Goal: Task Accomplishment & Management: Manage account settings

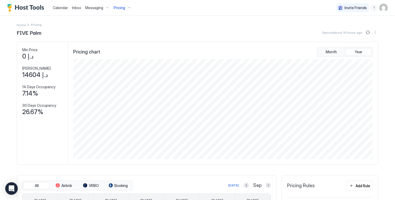
scroll to position [100, 301]
click at [115, 9] on span "Pricing" at bounding box center [119, 7] width 11 height 5
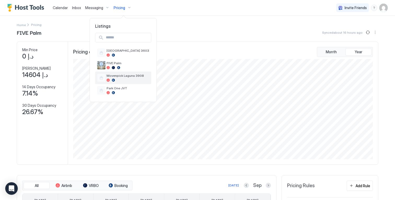
click at [122, 79] on div at bounding box center [128, 80] width 43 height 3
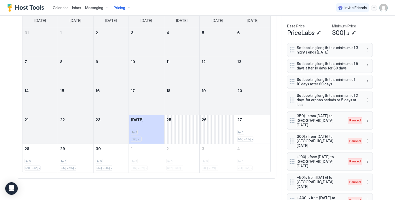
scroll to position [168, 0]
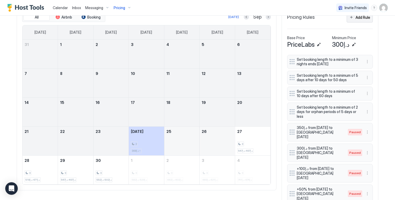
click at [360, 20] on div "Add Rule" at bounding box center [362, 17] width 15 height 5
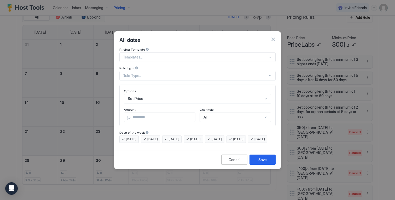
click at [205, 96] on div "Set Price" at bounding box center [197, 98] width 147 height 9
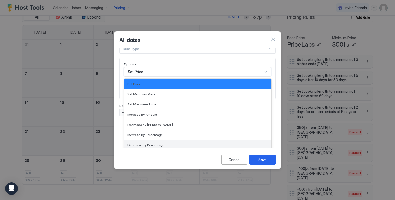
click at [195, 143] on div "Decrease by Percentage" at bounding box center [197, 145] width 140 height 4
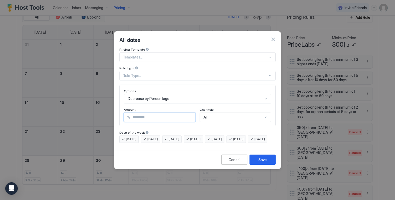
drag, startPoint x: 156, startPoint y: 114, endPoint x: 72, endPoint y: 13, distance: 131.4
click at [72, 13] on div "All dates Pricing Template Templates... Rule Type Rule Type... Options Decrease…" at bounding box center [197, 100] width 395 height 200
click at [167, 94] on div "Decrease by Percentage" at bounding box center [197, 98] width 147 height 9
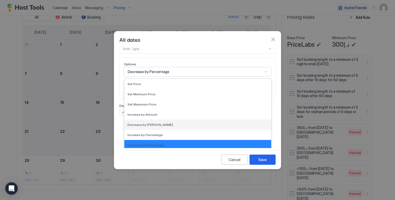
click at [167, 123] on div "Decrease by [PERSON_NAME]" at bounding box center [197, 125] width 140 height 4
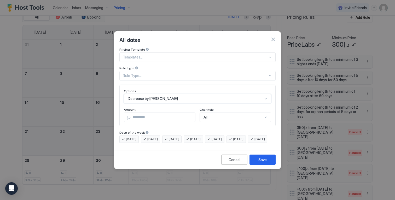
scroll to position [0, 0]
drag, startPoint x: 155, startPoint y: 113, endPoint x: 89, endPoint y: 110, distance: 65.9
click at [92, 110] on div "All dates Pricing Template Templates... Rule Type Rule Type... Options Decrease…" at bounding box center [197, 100] width 395 height 200
type input "***"
click at [177, 66] on div "Rule Type" at bounding box center [197, 68] width 156 height 5
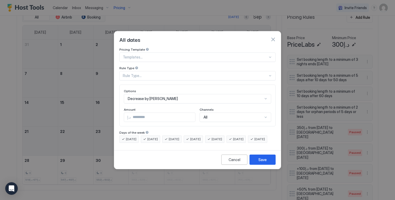
click at [176, 73] on div "Rule Type..." at bounding box center [195, 75] width 145 height 5
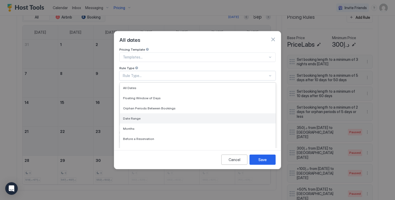
click at [168, 118] on div "Date Range" at bounding box center [198, 118] width 156 height 10
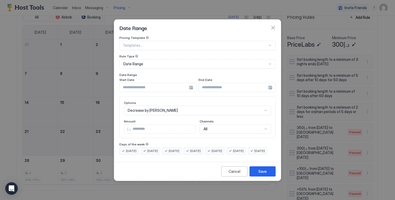
click at [192, 83] on div at bounding box center [157, 87] width 77 height 9
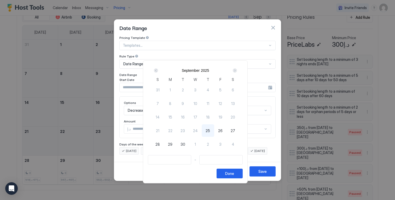
click at [233, 130] on span "27" at bounding box center [233, 130] width 4 height 5
type input "**********"
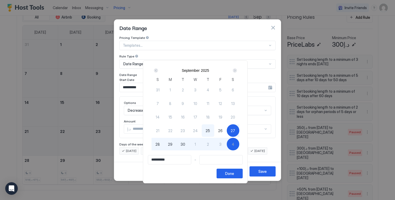
click at [233, 142] on div "4" at bounding box center [233, 144] width 13 height 13
type input "**********"
click at [234, 130] on span "27" at bounding box center [233, 130] width 4 height 5
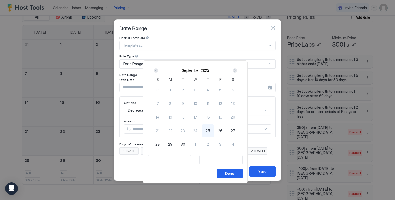
click at [235, 130] on span "27" at bounding box center [233, 130] width 4 height 5
type input "**********"
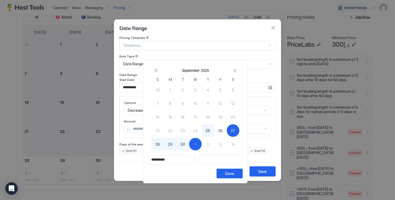
type input "**********"
click at [205, 144] on div "2" at bounding box center [208, 144] width 13 height 13
type input "**********"
click at [228, 171] on button "Done" at bounding box center [229, 174] width 26 height 10
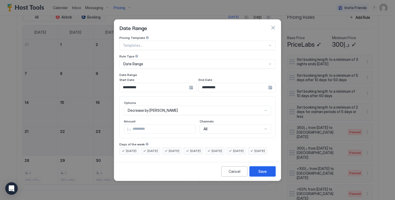
click at [263, 173] on button "Save" at bounding box center [262, 171] width 26 height 10
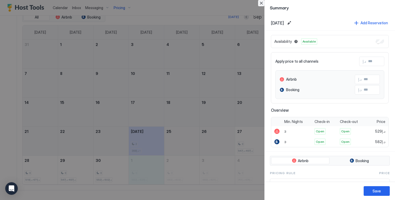
click at [262, 2] on button "Close" at bounding box center [261, 3] width 6 height 6
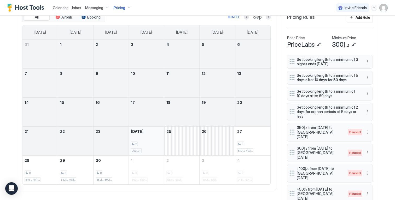
click at [150, 143] on div "2 د.إ368--" at bounding box center [146, 141] width 31 height 25
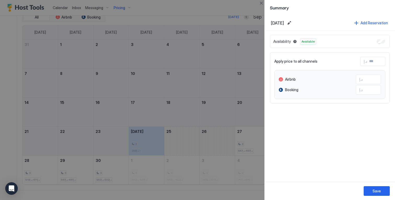
click at [384, 44] on div "Availability Available" at bounding box center [330, 41] width 120 height 13
click at [263, 5] on button "Close" at bounding box center [261, 3] width 6 height 6
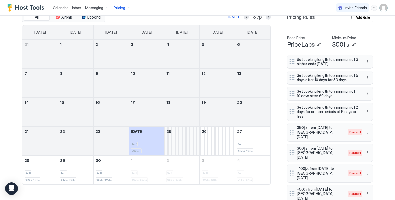
click at [194, 139] on div "September 25, 2025" at bounding box center [181, 141] width 35 height 29
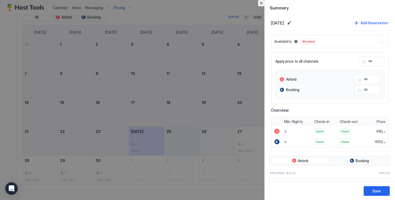
click at [261, 2] on button "Close" at bounding box center [261, 3] width 6 height 6
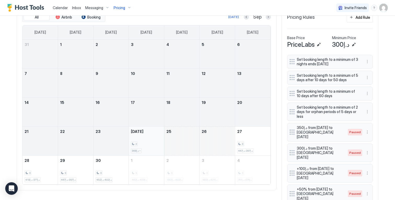
click at [140, 142] on div "2 د.إ368--" at bounding box center [146, 141] width 31 height 25
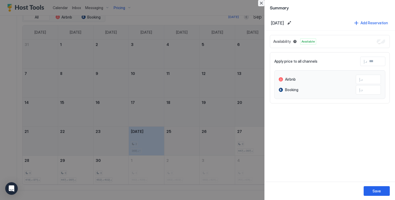
click at [262, 3] on button "Close" at bounding box center [261, 3] width 6 height 6
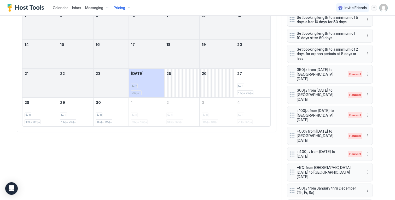
scroll to position [225, 0]
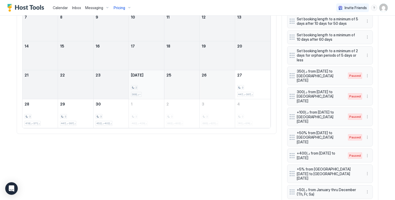
click at [152, 81] on div "2 د.إ368--" at bounding box center [146, 84] width 31 height 25
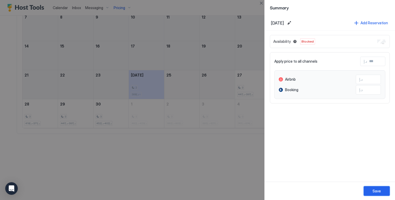
click at [374, 191] on div "Save" at bounding box center [376, 190] width 8 height 5
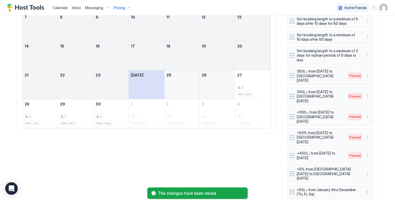
click at [201, 157] on div "All Airbnb Booking [DATE] Sep [DATE] [DATE] [DATE] [DATE] [DATE] [DATE] [DATE] …" at bounding box center [197, 100] width 361 height 301
click at [258, 87] on div "3 د.إ397-د.إ447" at bounding box center [252, 84] width 31 height 25
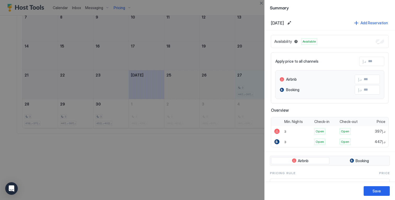
scroll to position [100, 0]
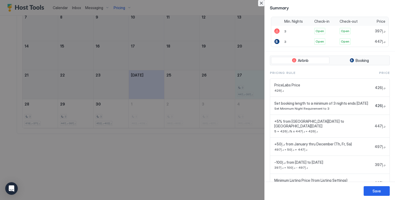
click at [262, 3] on button "Close" at bounding box center [261, 3] width 6 height 6
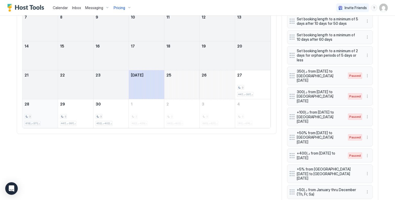
click at [34, 114] on div "3 د.إ371-د.إ418" at bounding box center [40, 113] width 31 height 25
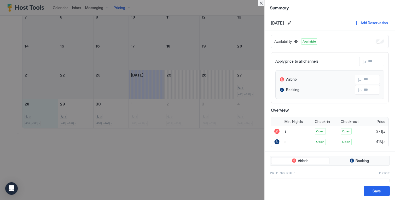
click at [261, 2] on button "Close" at bounding box center [261, 3] width 6 height 6
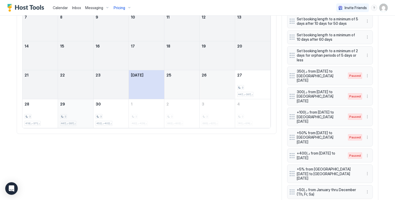
click at [86, 106] on div "3 د.إ397-د.إ447" at bounding box center [75, 113] width 31 height 25
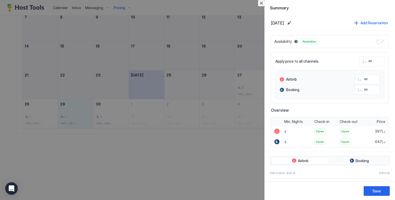
click at [261, 4] on button "Close" at bounding box center [261, 3] width 6 height 6
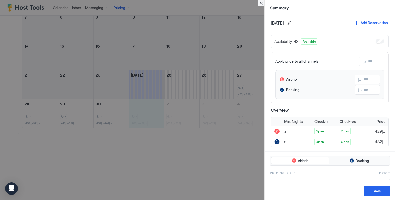
click at [261, 2] on button "Close" at bounding box center [261, 3] width 6 height 6
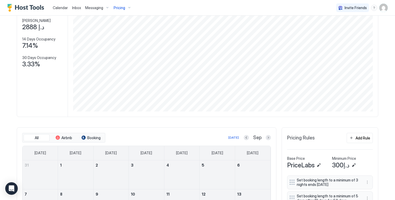
scroll to position [19, 0]
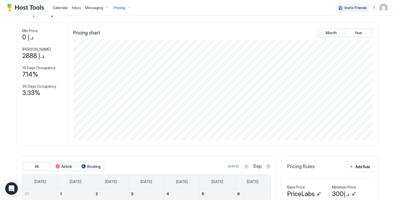
click at [122, 6] on span "Pricing" at bounding box center [119, 7] width 11 height 5
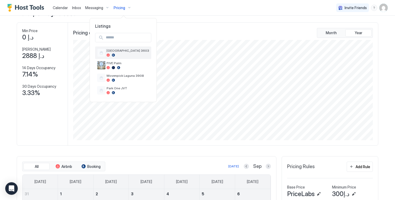
click at [121, 56] on div at bounding box center [128, 55] width 43 height 3
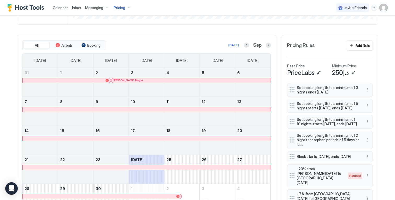
scroll to position [69, 0]
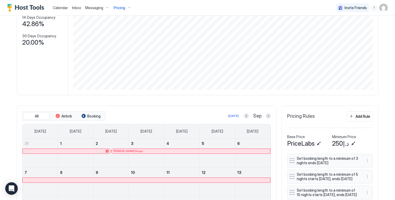
click at [123, 9] on span "Pricing" at bounding box center [119, 7] width 11 height 5
click at [120, 62] on span "FIVE Palm" at bounding box center [128, 63] width 43 height 4
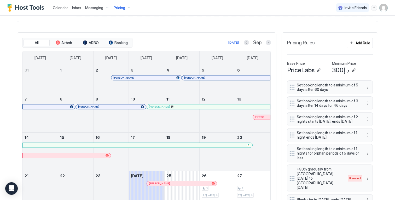
scroll to position [210, 0]
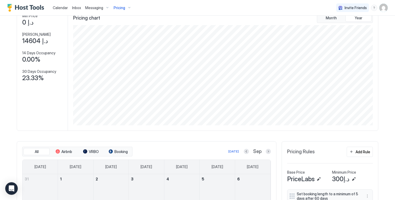
scroll to position [169, 0]
